Goal: Task Accomplishment & Management: Use online tool/utility

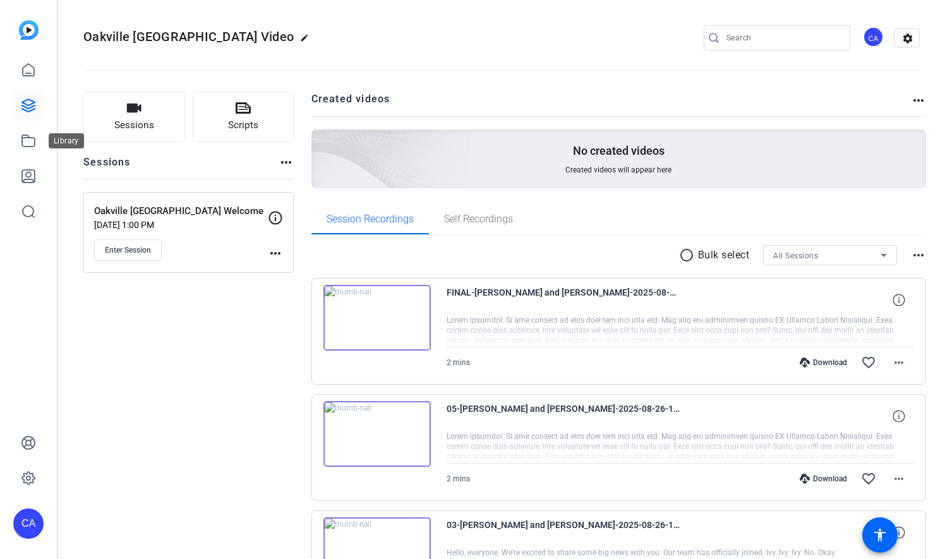
click at [33, 141] on icon at bounding box center [28, 140] width 15 height 15
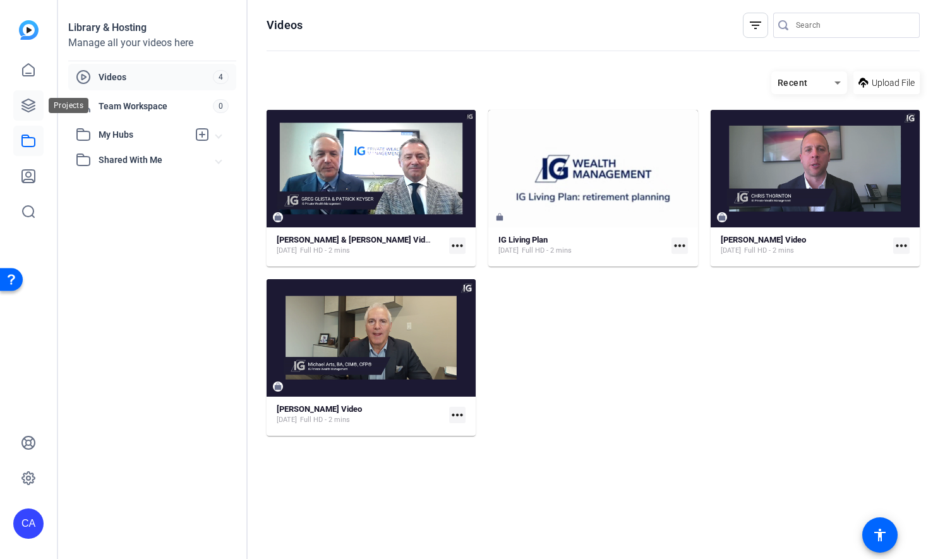
click at [24, 107] on icon at bounding box center [28, 105] width 13 height 13
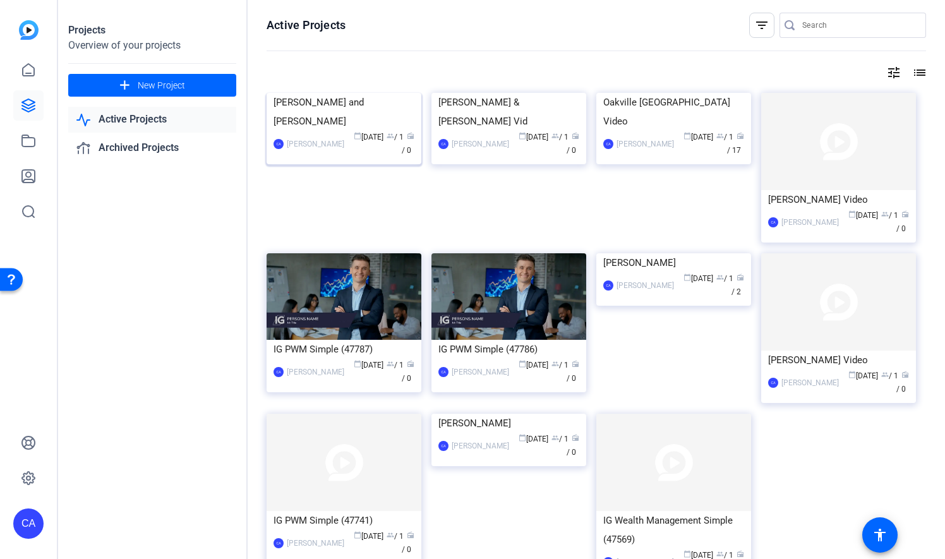
click at [374, 93] on img at bounding box center [344, 93] width 155 height 0
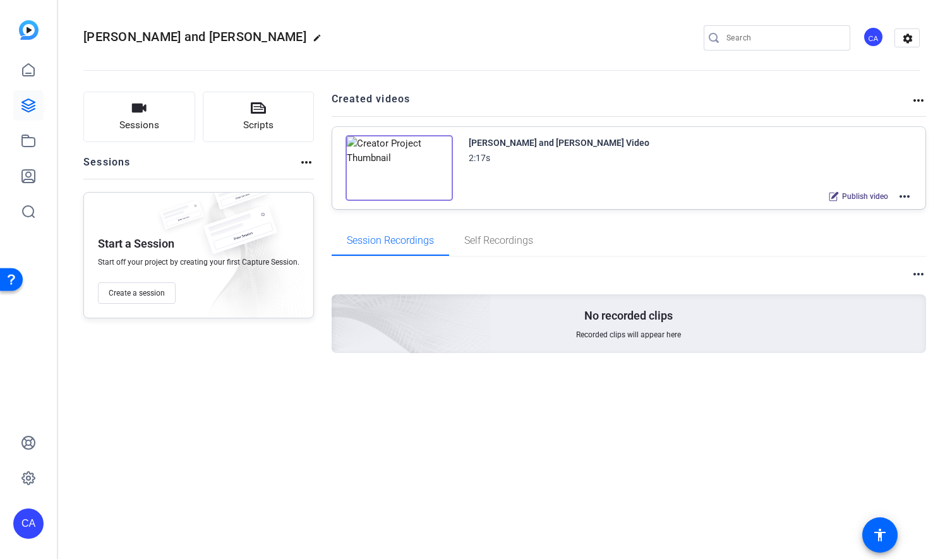
click at [911, 197] on mat-icon "more_horiz" at bounding box center [904, 196] width 15 height 15
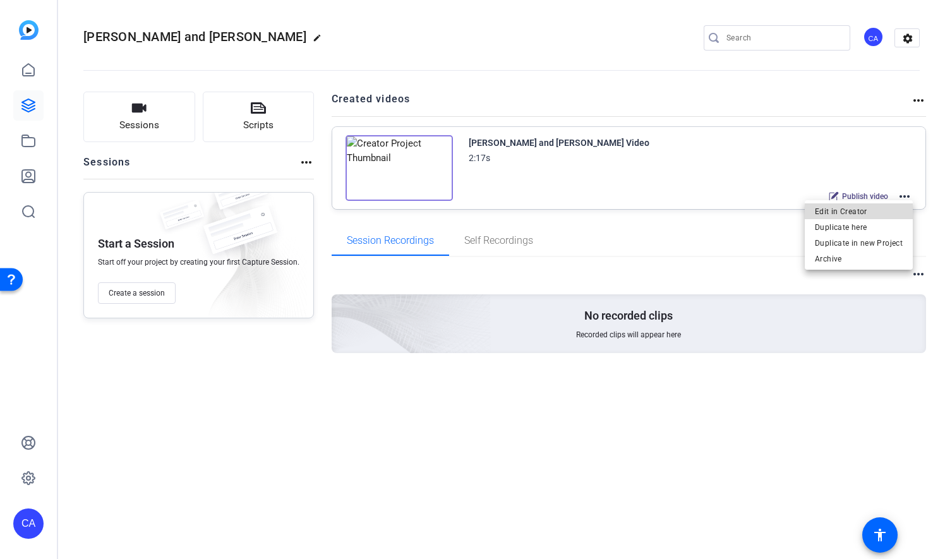
click at [896, 213] on span "Edit in Creator" at bounding box center [859, 210] width 88 height 15
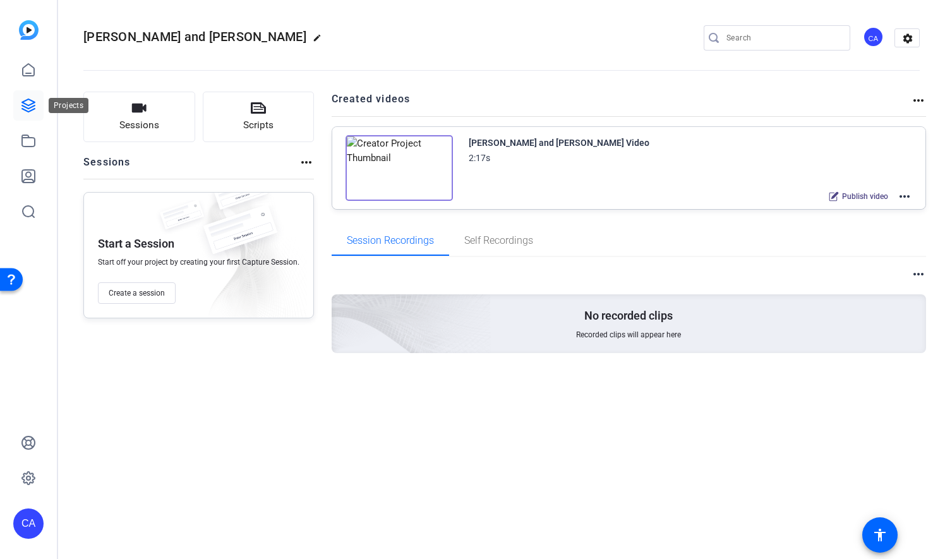
click at [35, 104] on icon at bounding box center [28, 105] width 15 height 15
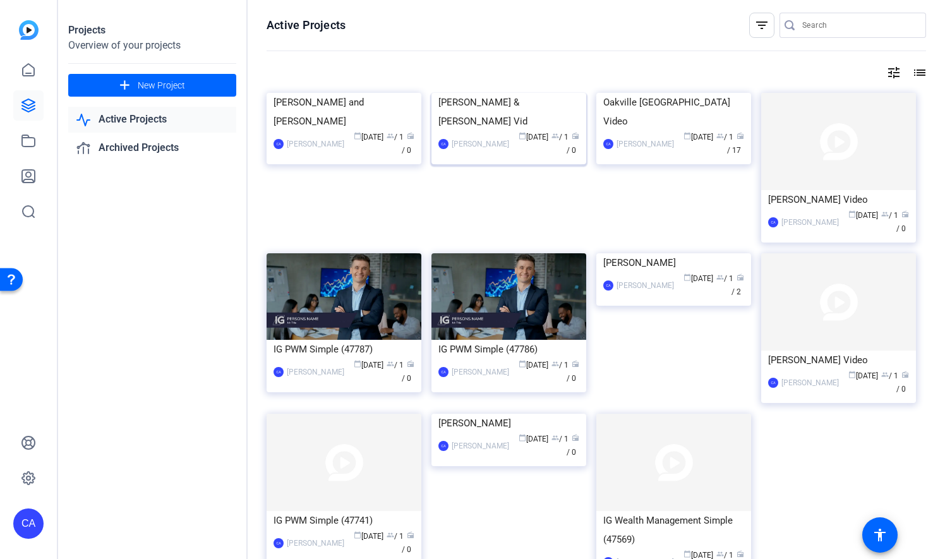
click at [528, 93] on img at bounding box center [508, 93] width 155 height 0
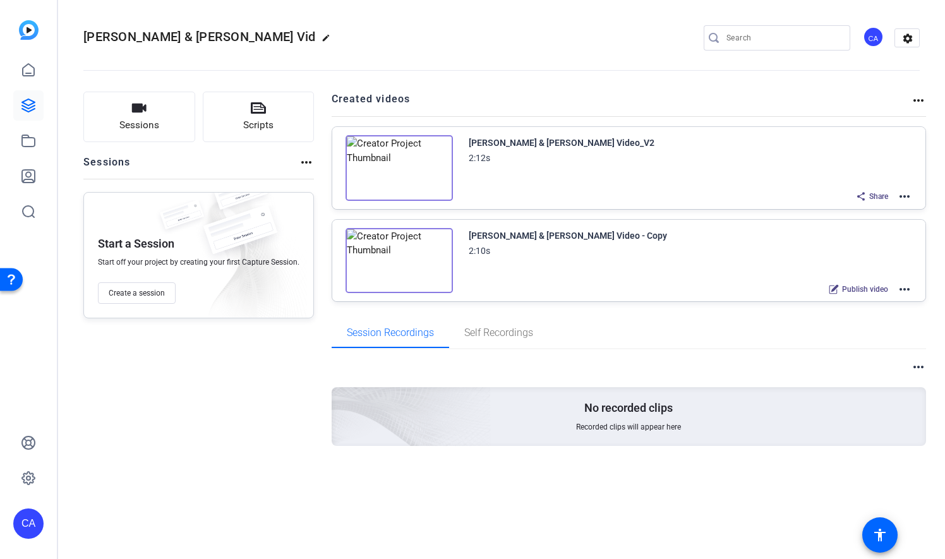
click at [907, 197] on mat-icon "more_horiz" at bounding box center [904, 196] width 15 height 15
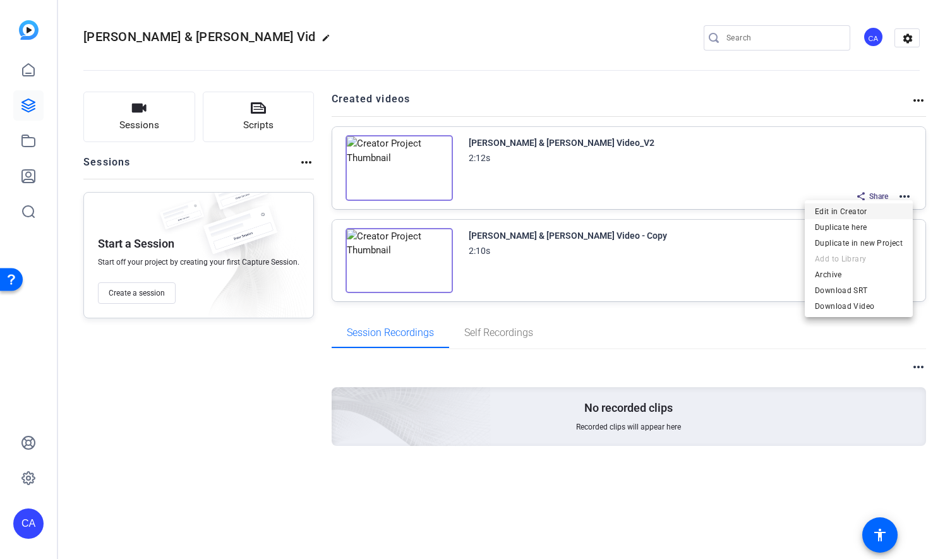
click at [852, 213] on span "Edit in Creator" at bounding box center [859, 210] width 88 height 15
